Goal: Navigation & Orientation: Find specific page/section

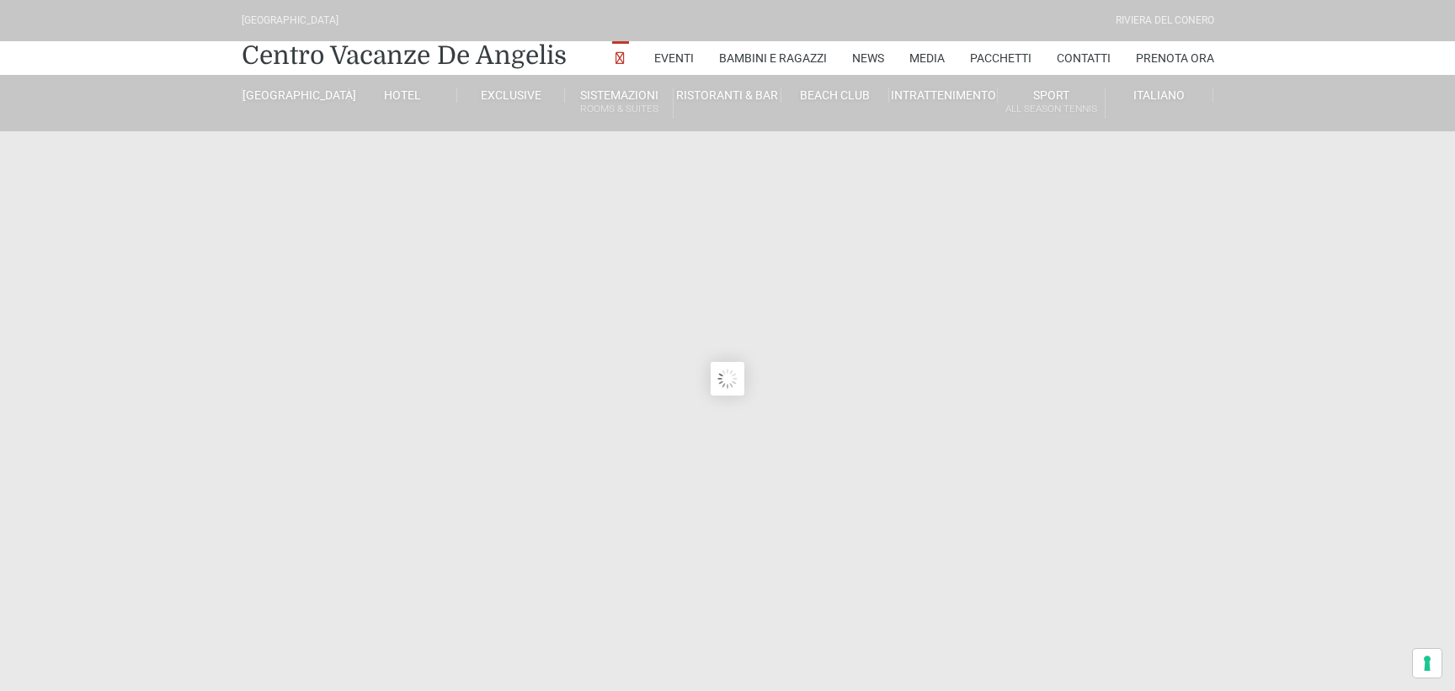
type input "[DATE]"
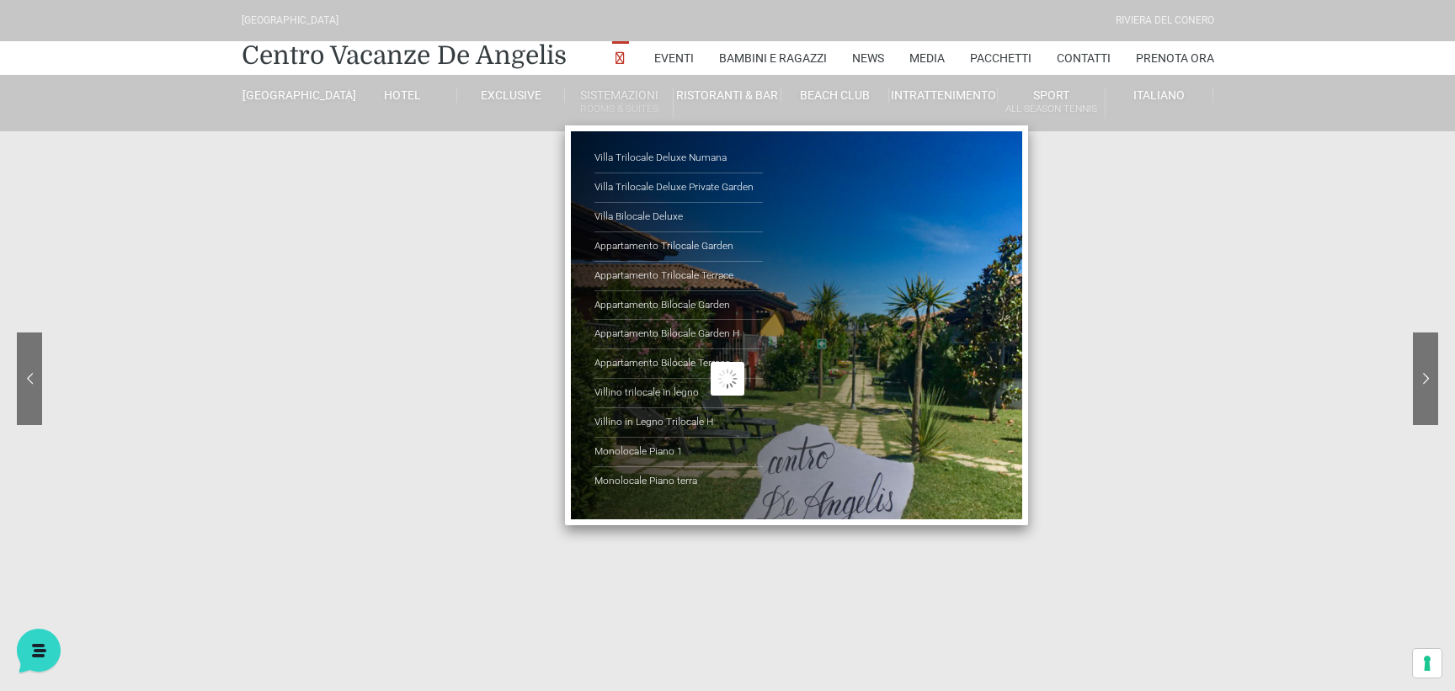
click at [617, 99] on link "Sistemazioni Rooms & Suites" at bounding box center [619, 103] width 108 height 31
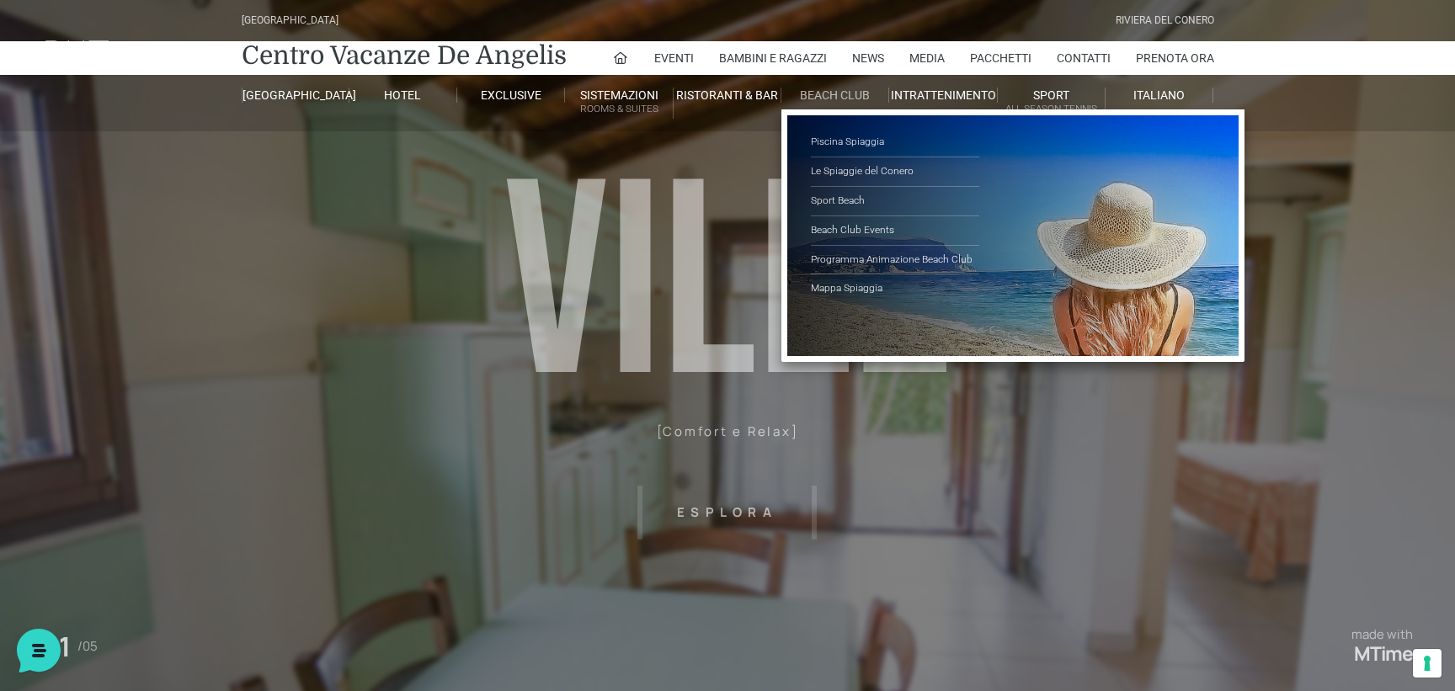
click at [817, 92] on link "Beach Club" at bounding box center [836, 95] width 108 height 15
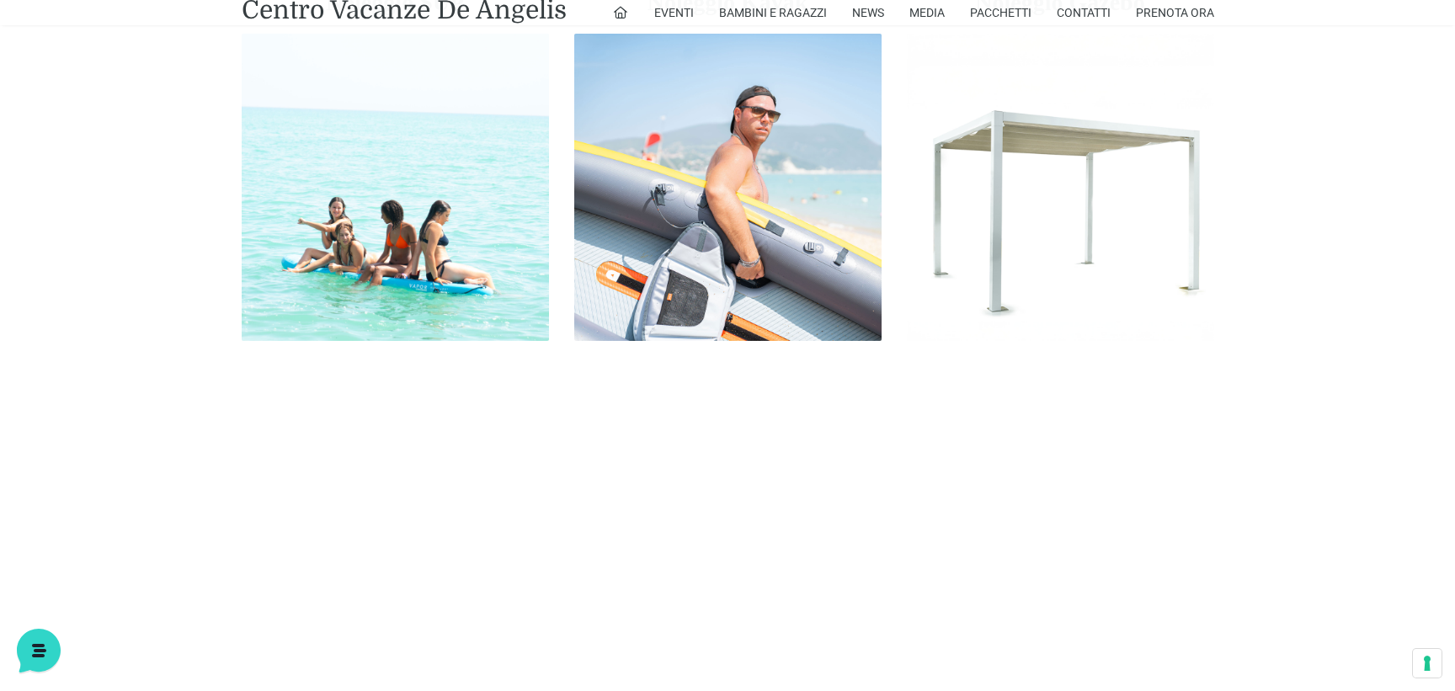
scroll to position [4679, 0]
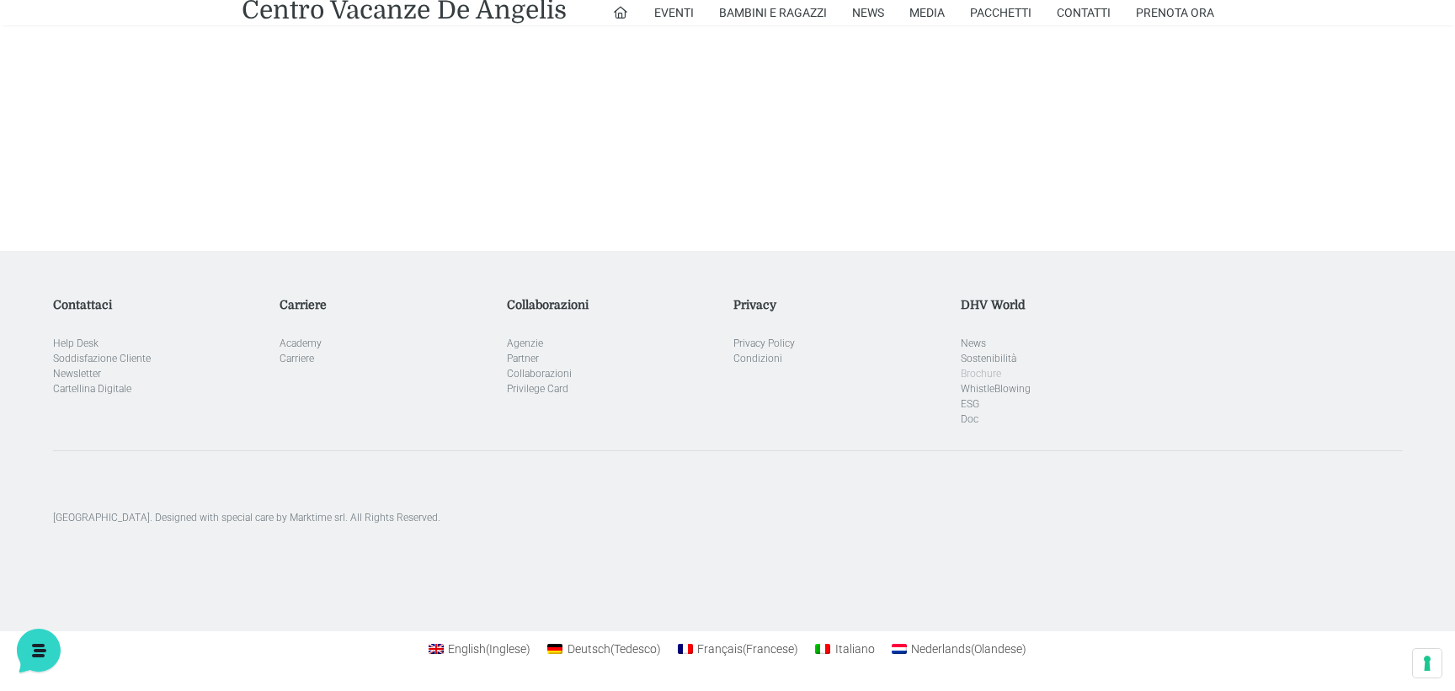
click at [997, 371] on link "Brochure" at bounding box center [981, 374] width 40 height 12
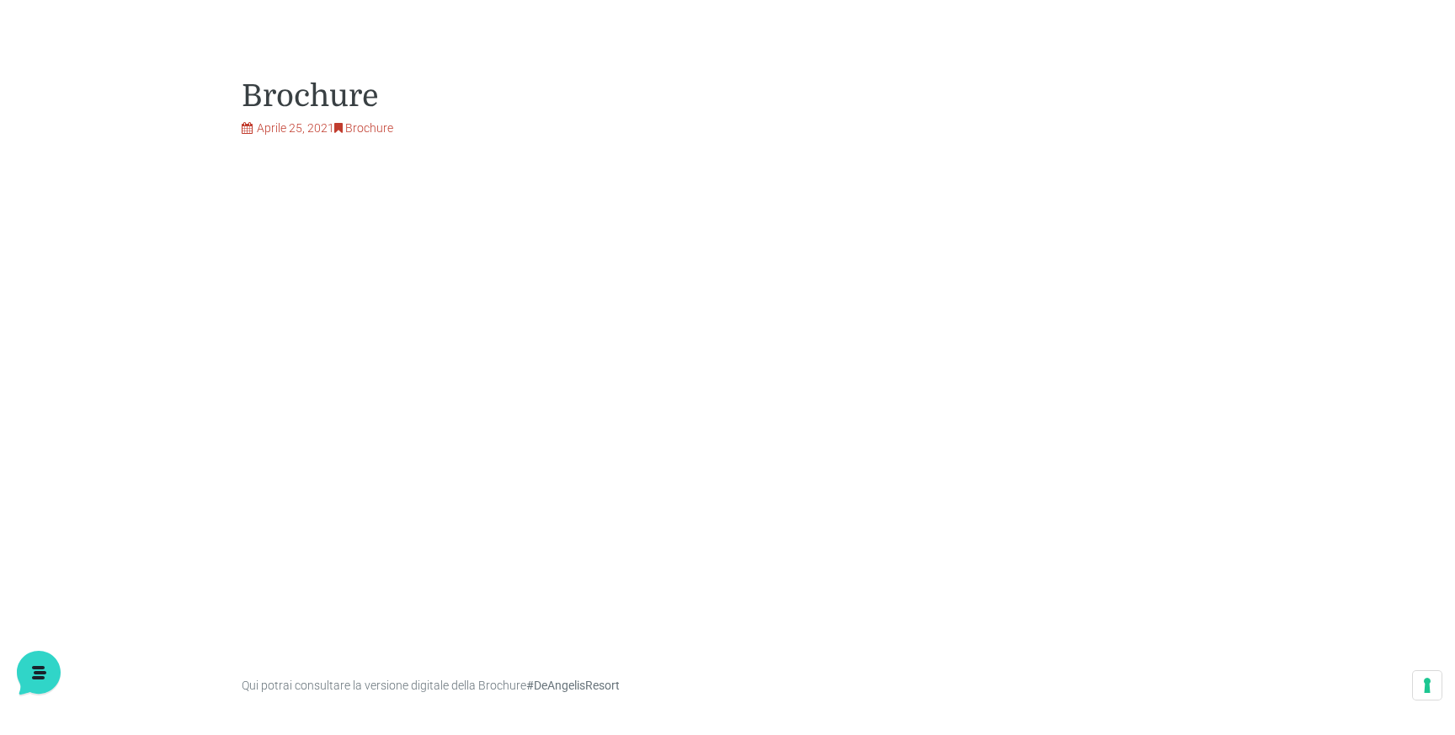
scroll to position [708, 0]
